Goal: Task Accomplishment & Management: Use online tool/utility

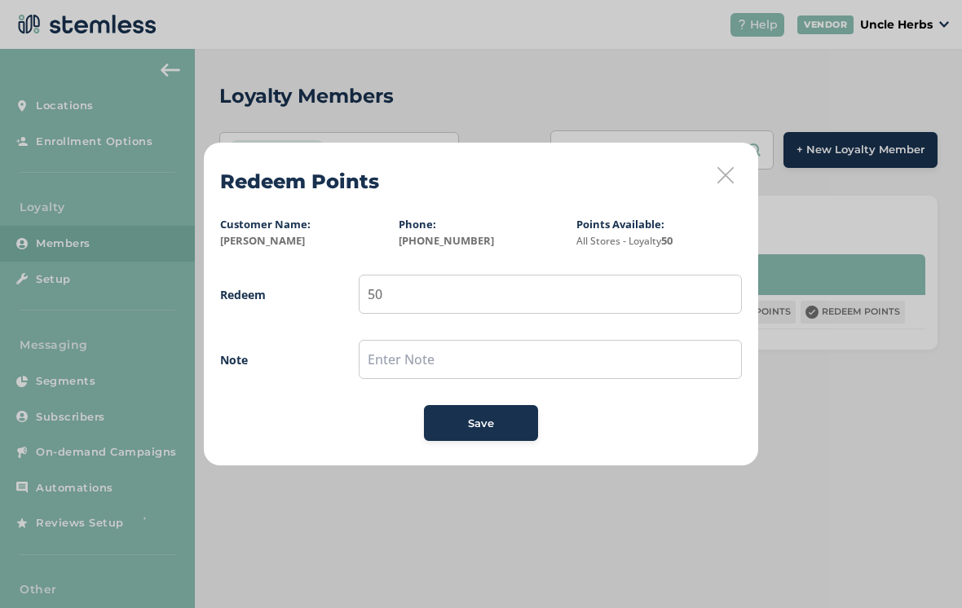
click at [720, 177] on icon at bounding box center [726, 175] width 16 height 16
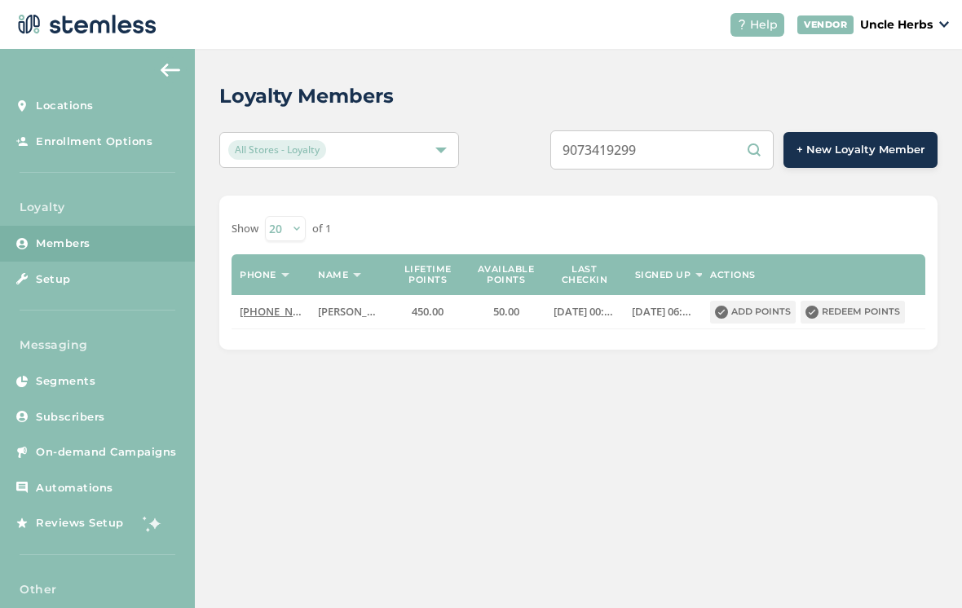
click at [694, 151] on input "9073419299" at bounding box center [661, 149] width 223 height 39
click at [707, 153] on input "9073130650" at bounding box center [661, 149] width 223 height 39
type input "9077937883"
click at [853, 321] on button "Redeem points" at bounding box center [853, 312] width 104 height 23
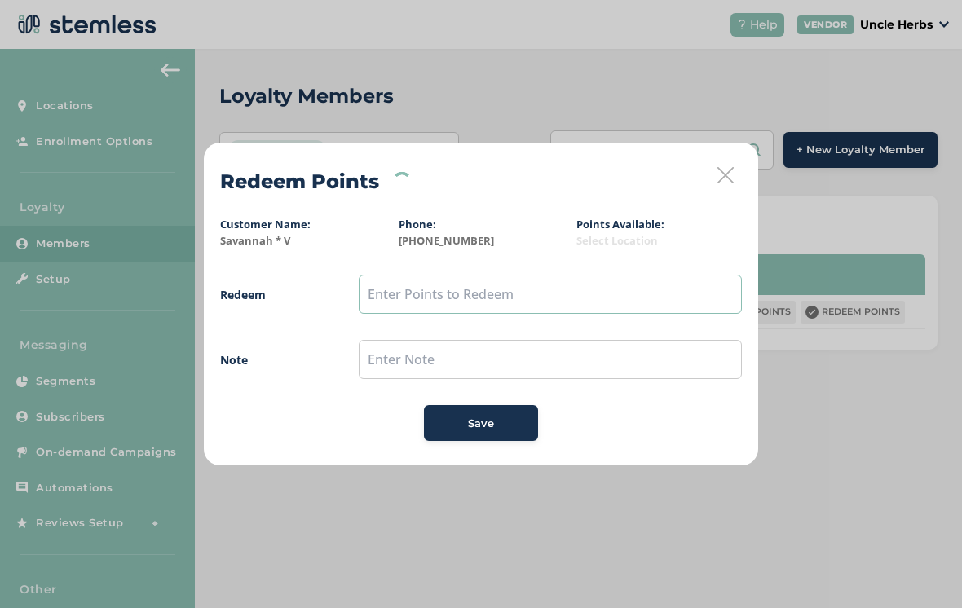
click at [604, 301] on input "text" at bounding box center [550, 294] width 383 height 39
type input "1000"
click at [499, 368] on input "text" at bounding box center [550, 359] width 383 height 39
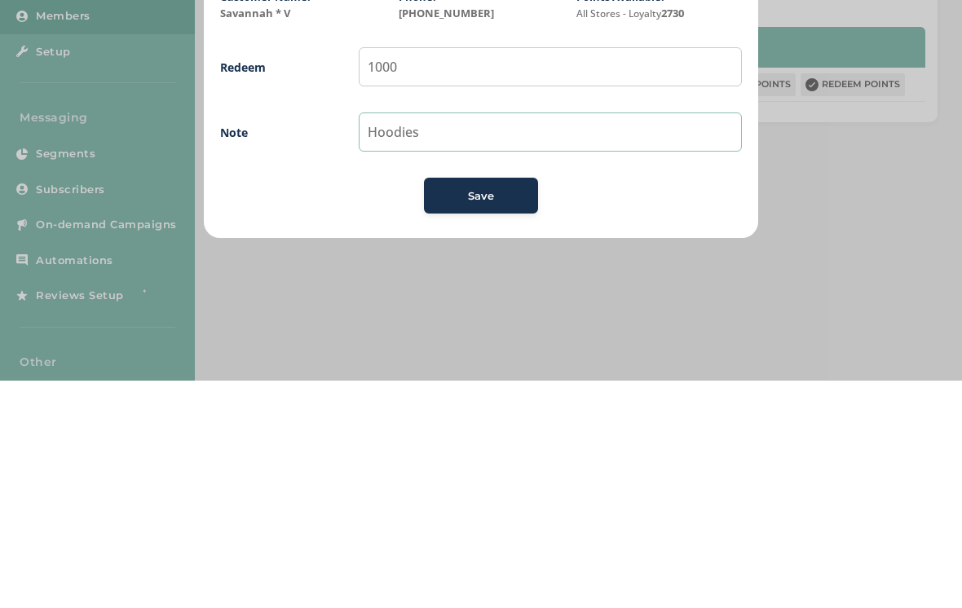
type input "Hoodies"
click at [489, 405] on button "Save" at bounding box center [481, 423] width 114 height 36
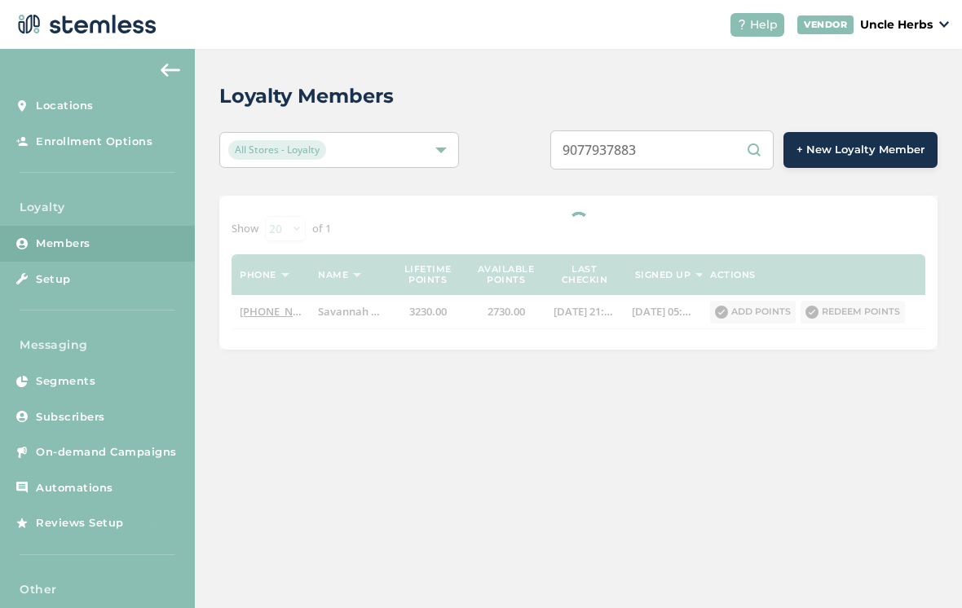
click at [708, 156] on input "9077937883" at bounding box center [661, 149] width 223 height 39
type input "9"
click at [621, 150] on input "text" at bounding box center [661, 149] width 223 height 39
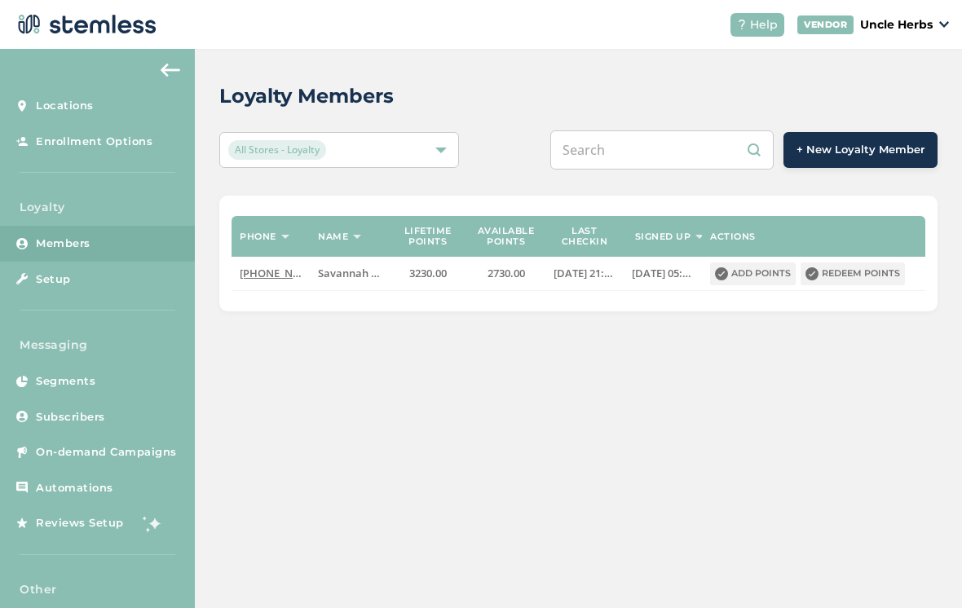
click at [627, 145] on input "text" at bounding box center [661, 149] width 223 height 39
paste input "9077447640"
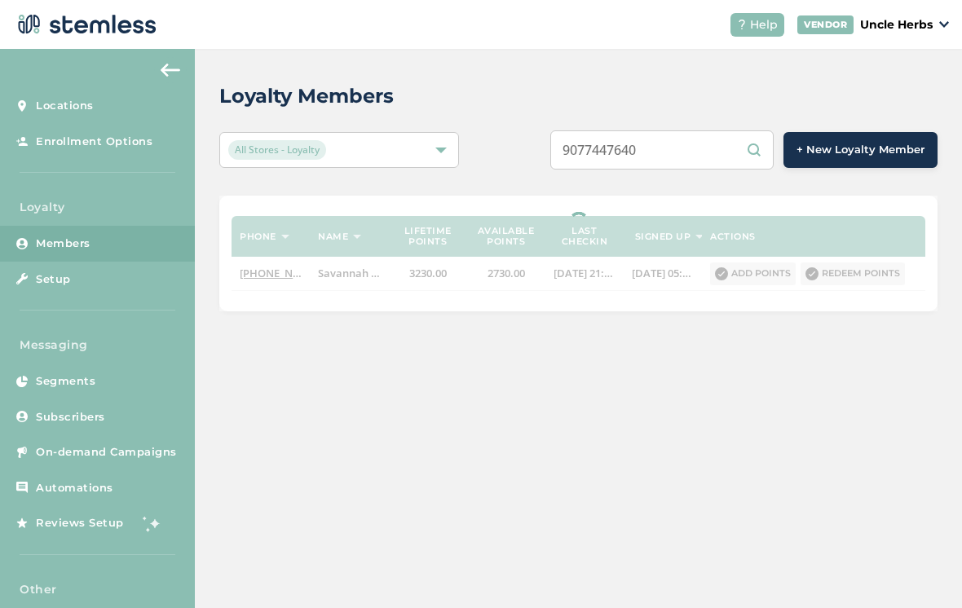
type input "9077447640"
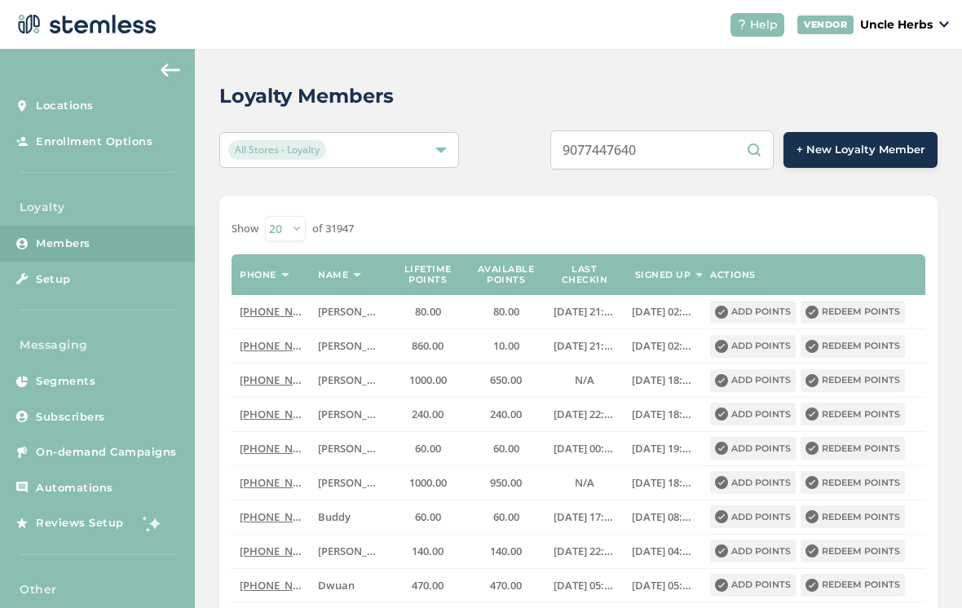
click at [715, 167] on input "9077447640" at bounding box center [661, 149] width 223 height 39
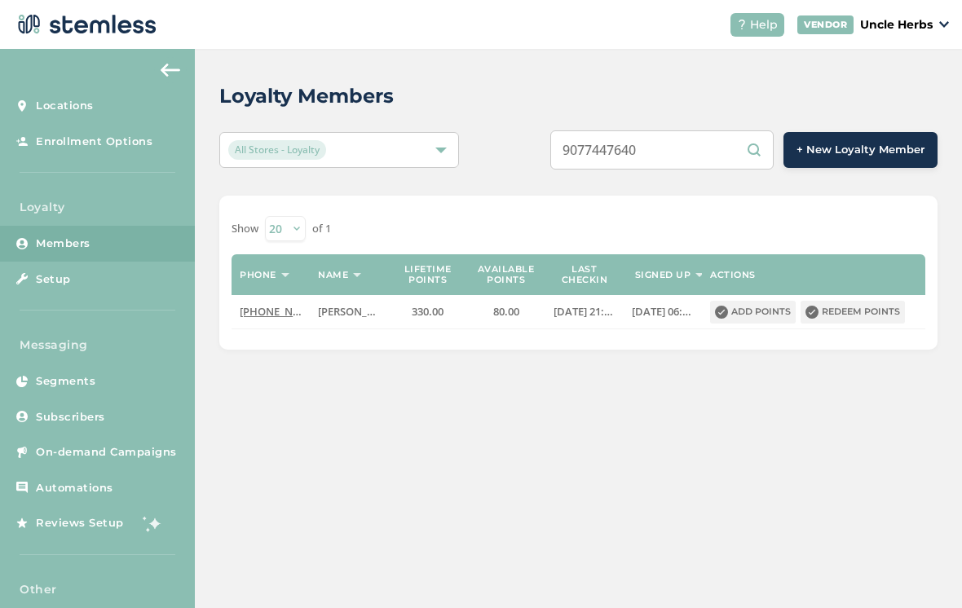
click at [867, 311] on button "Redeem points" at bounding box center [853, 312] width 104 height 23
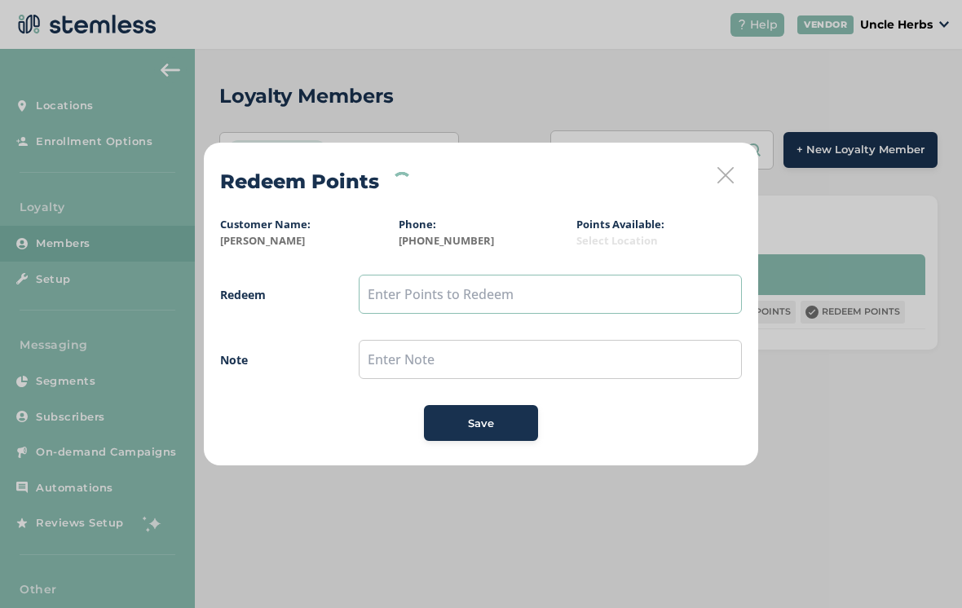
click at [497, 313] on input "text" at bounding box center [550, 294] width 383 height 39
type input "50"
click at [532, 346] on input "text" at bounding box center [550, 359] width 383 height 39
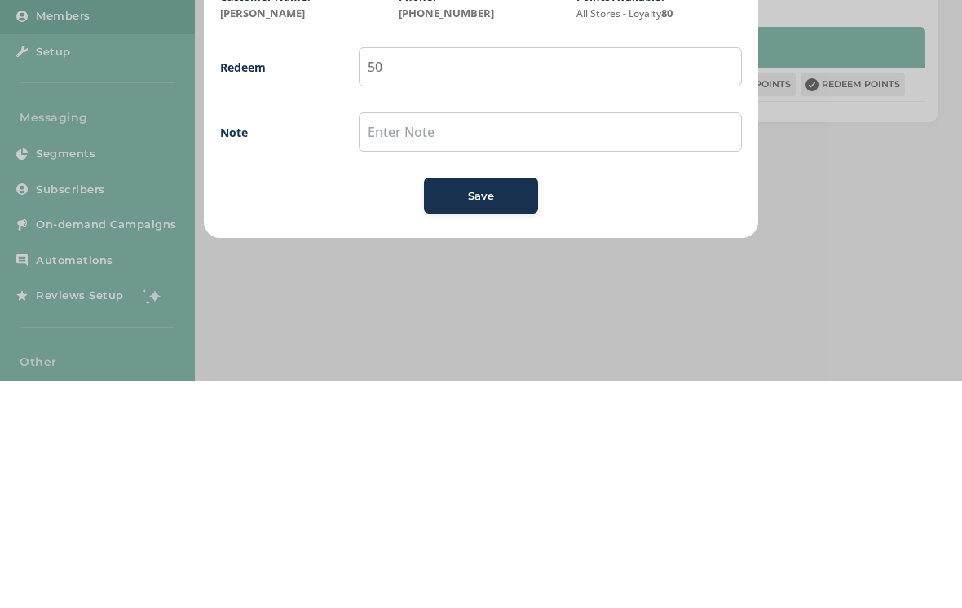
click at [492, 416] on span "Save" at bounding box center [481, 424] width 26 height 16
